Goal: Find specific page/section: Find specific page/section

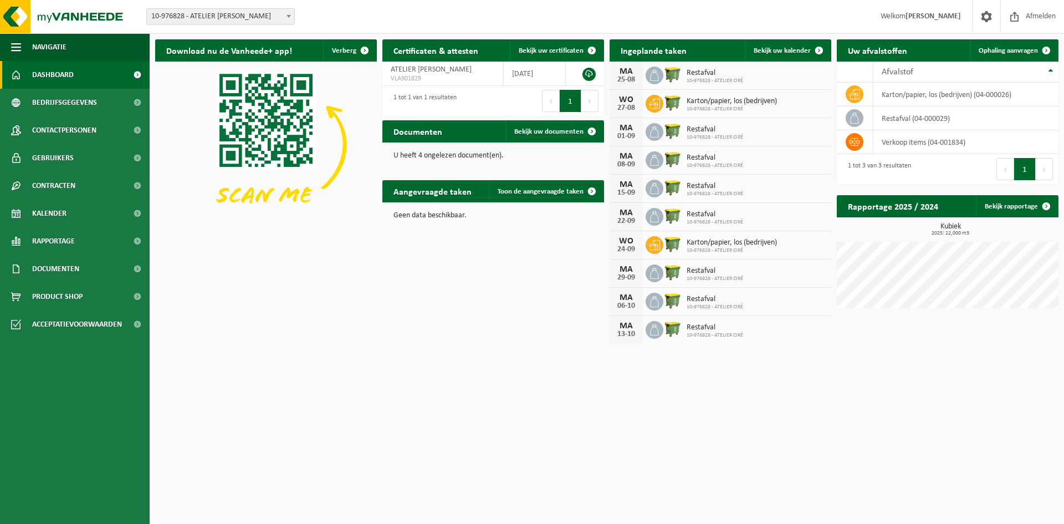
click at [464, 156] on p "U heeft 4 ongelezen document(en)." at bounding box center [493, 156] width 200 height 8
click at [536, 129] on span "Bekijk uw documenten" at bounding box center [548, 131] width 69 height 7
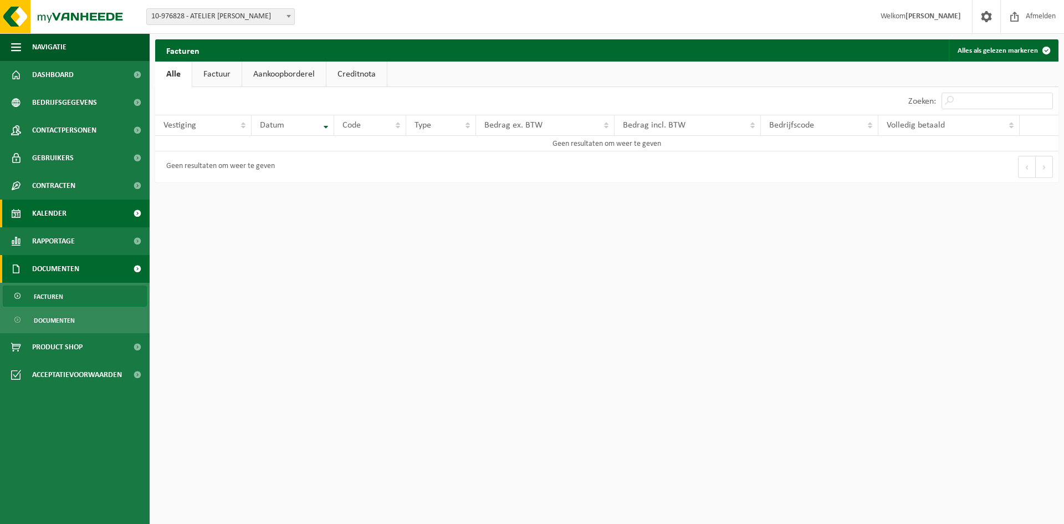
click at [48, 208] on span "Kalender" at bounding box center [49, 214] width 34 height 28
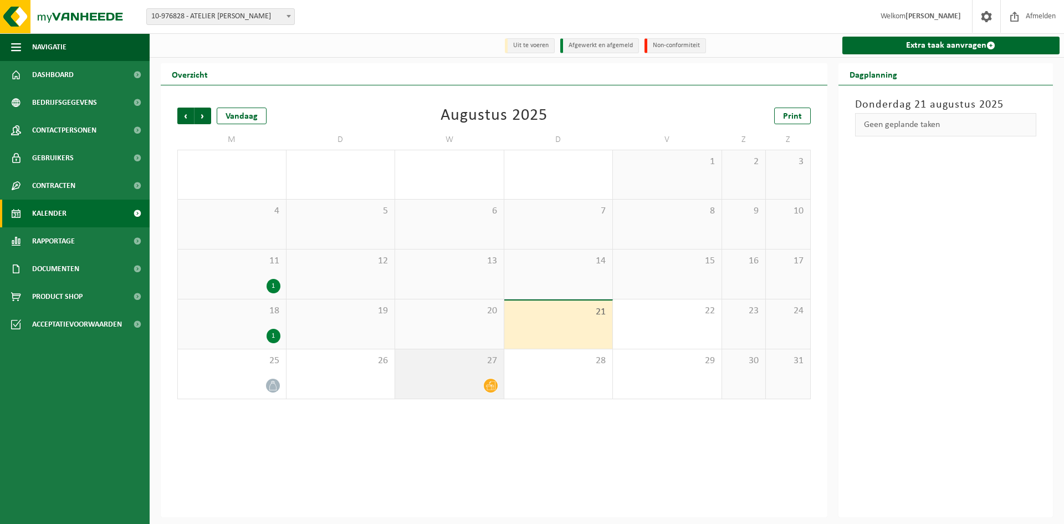
click at [461, 372] on div "27" at bounding box center [449, 373] width 109 height 49
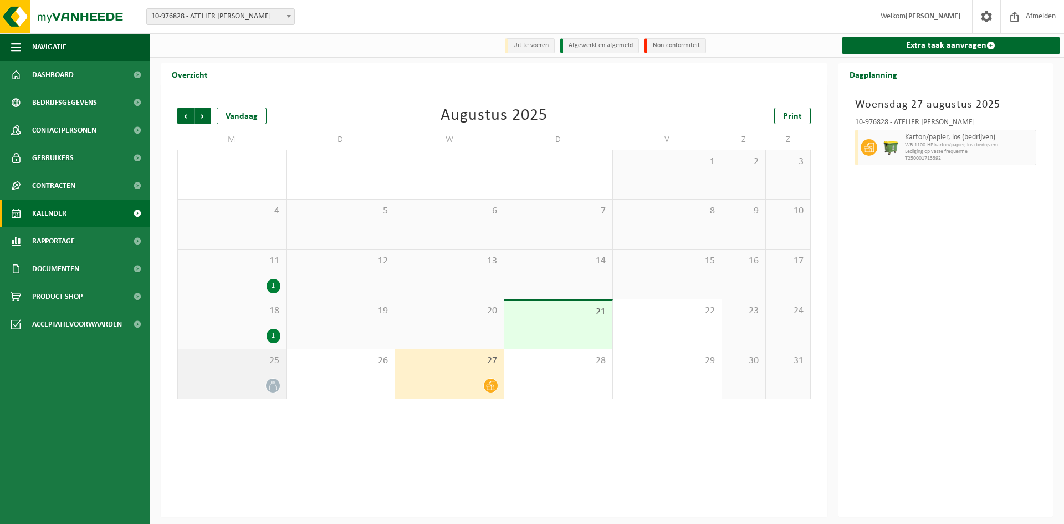
click at [267, 386] on span at bounding box center [273, 386] width 14 height 14
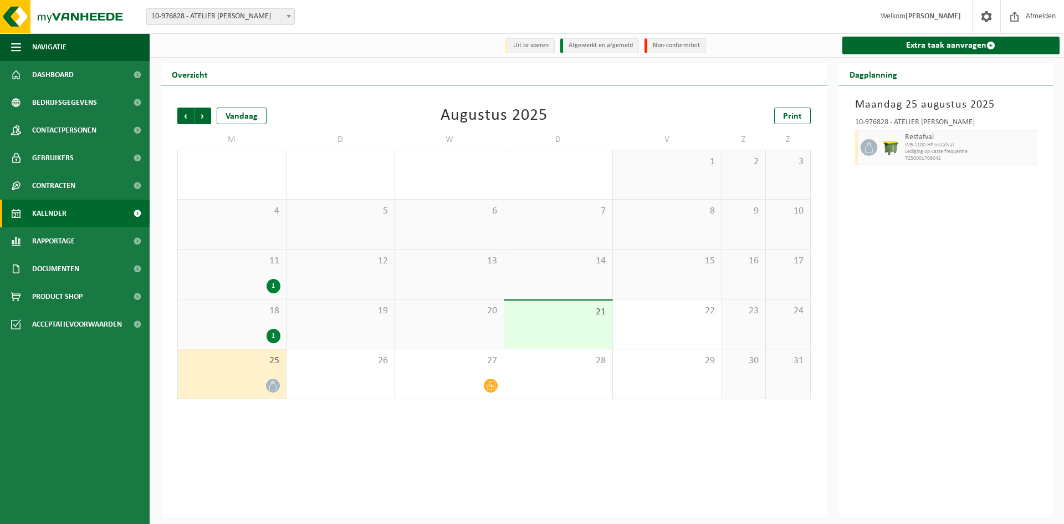
click at [273, 335] on div "1" at bounding box center [274, 336] width 14 height 14
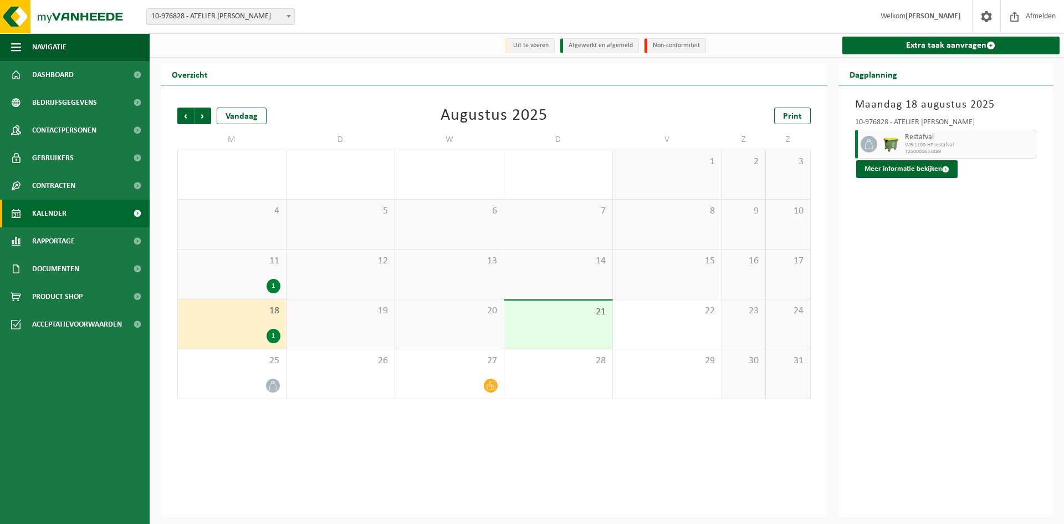
click at [264, 288] on div "1" at bounding box center [231, 286] width 97 height 14
